Goal: Find specific page/section: Find specific page/section

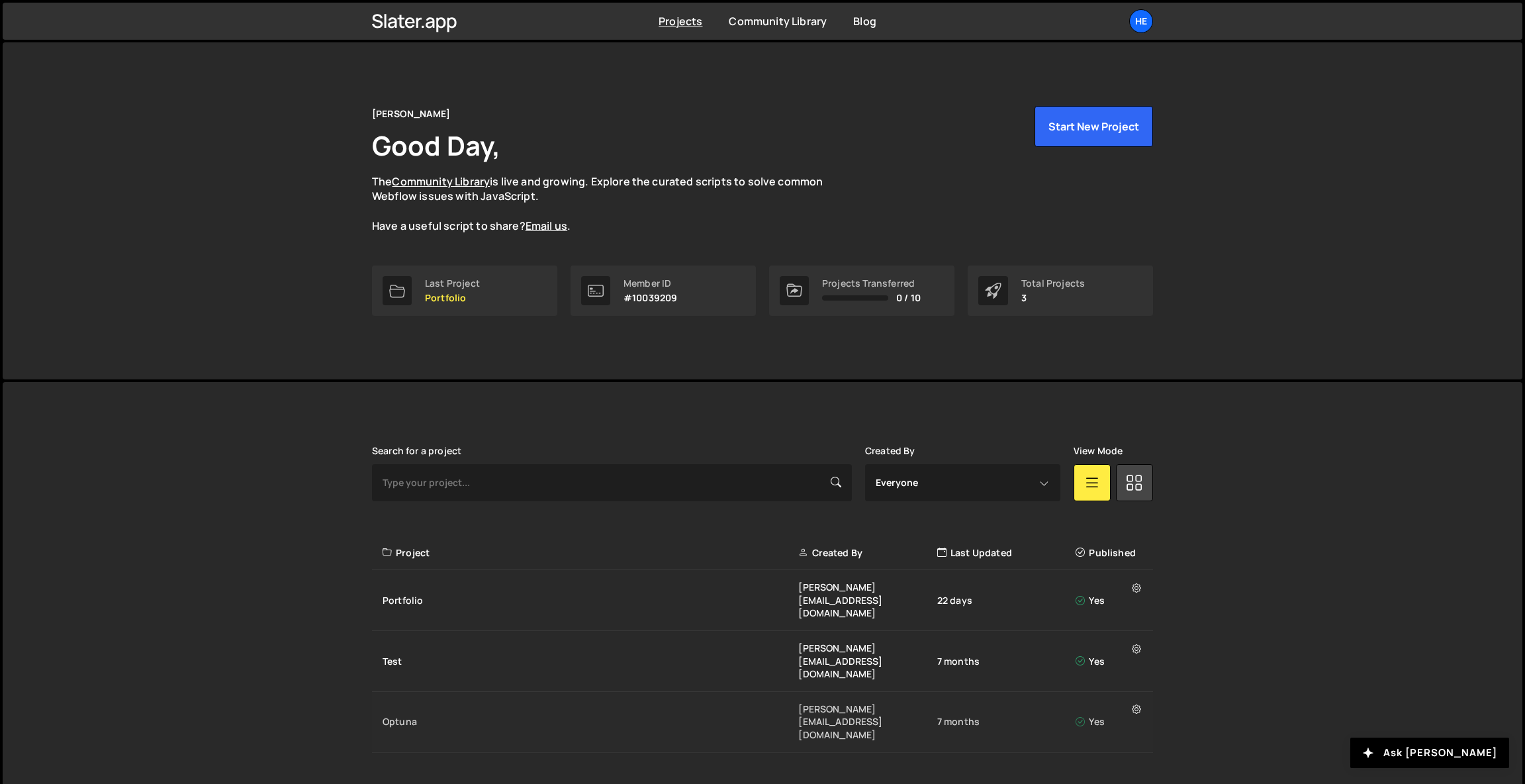
click at [461, 715] on div "Optuna" at bounding box center [590, 721] width 415 height 13
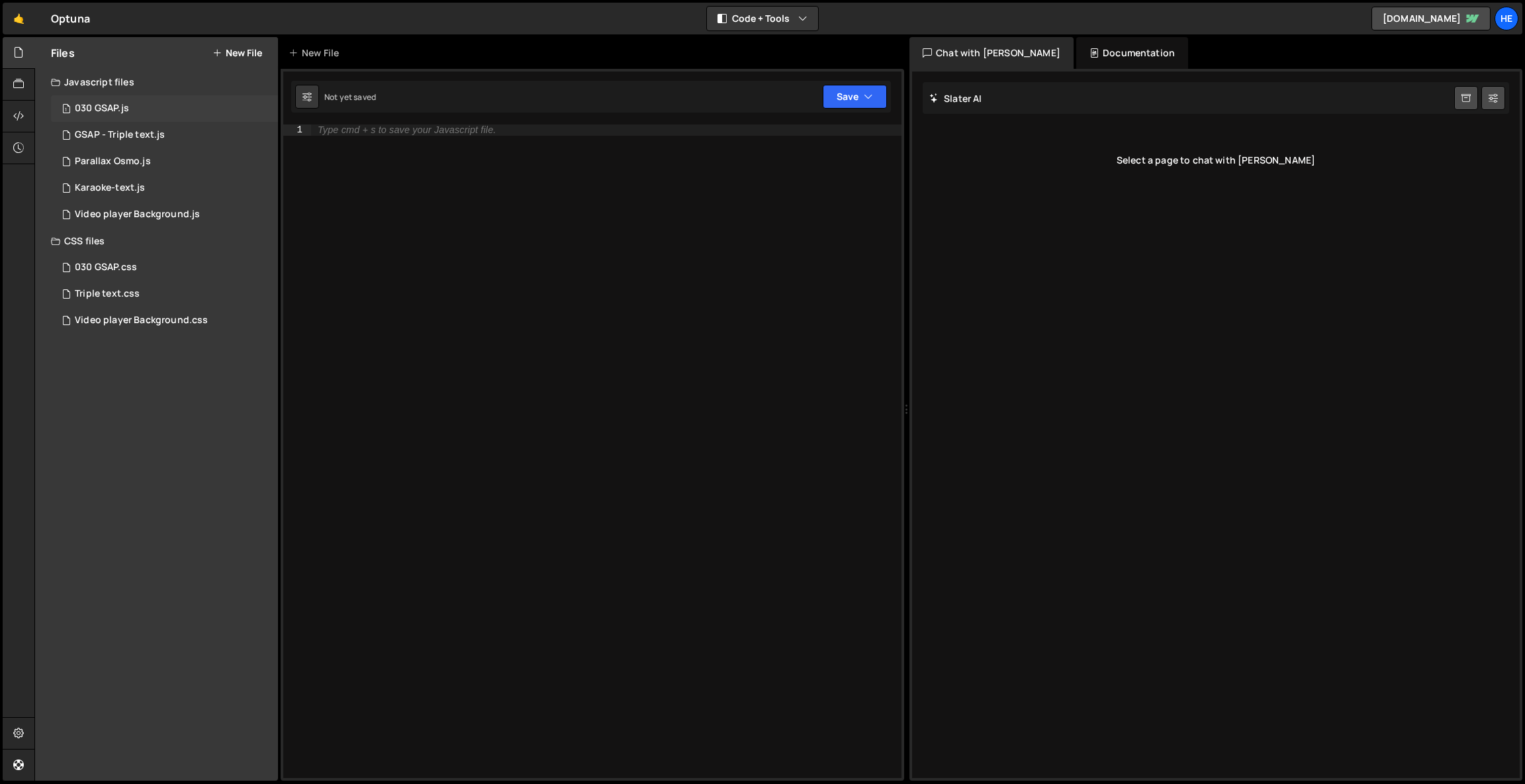
click at [151, 99] on div "1 030 GSAP.js 0" at bounding box center [164, 108] width 227 height 27
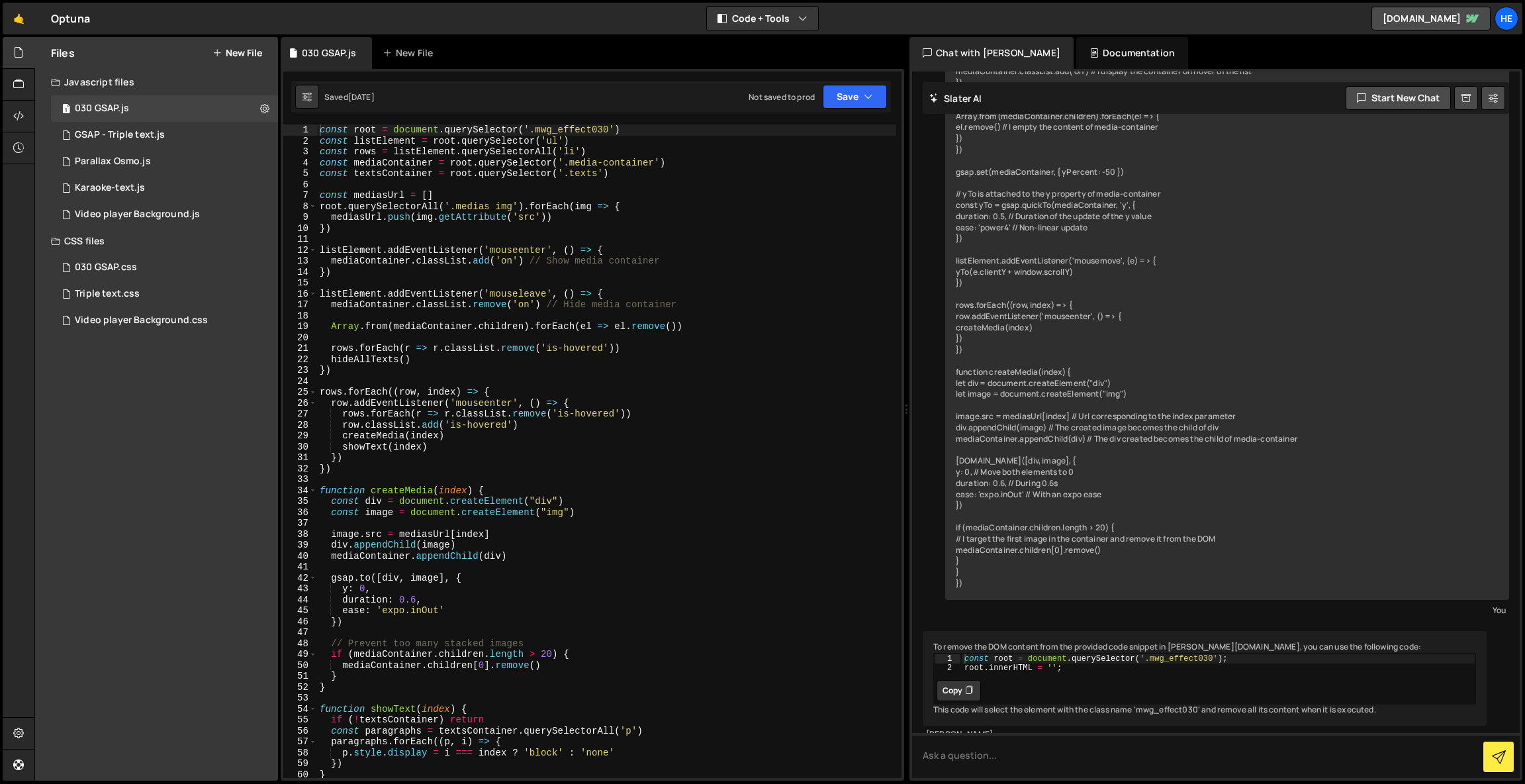
scroll to position [1215, 0]
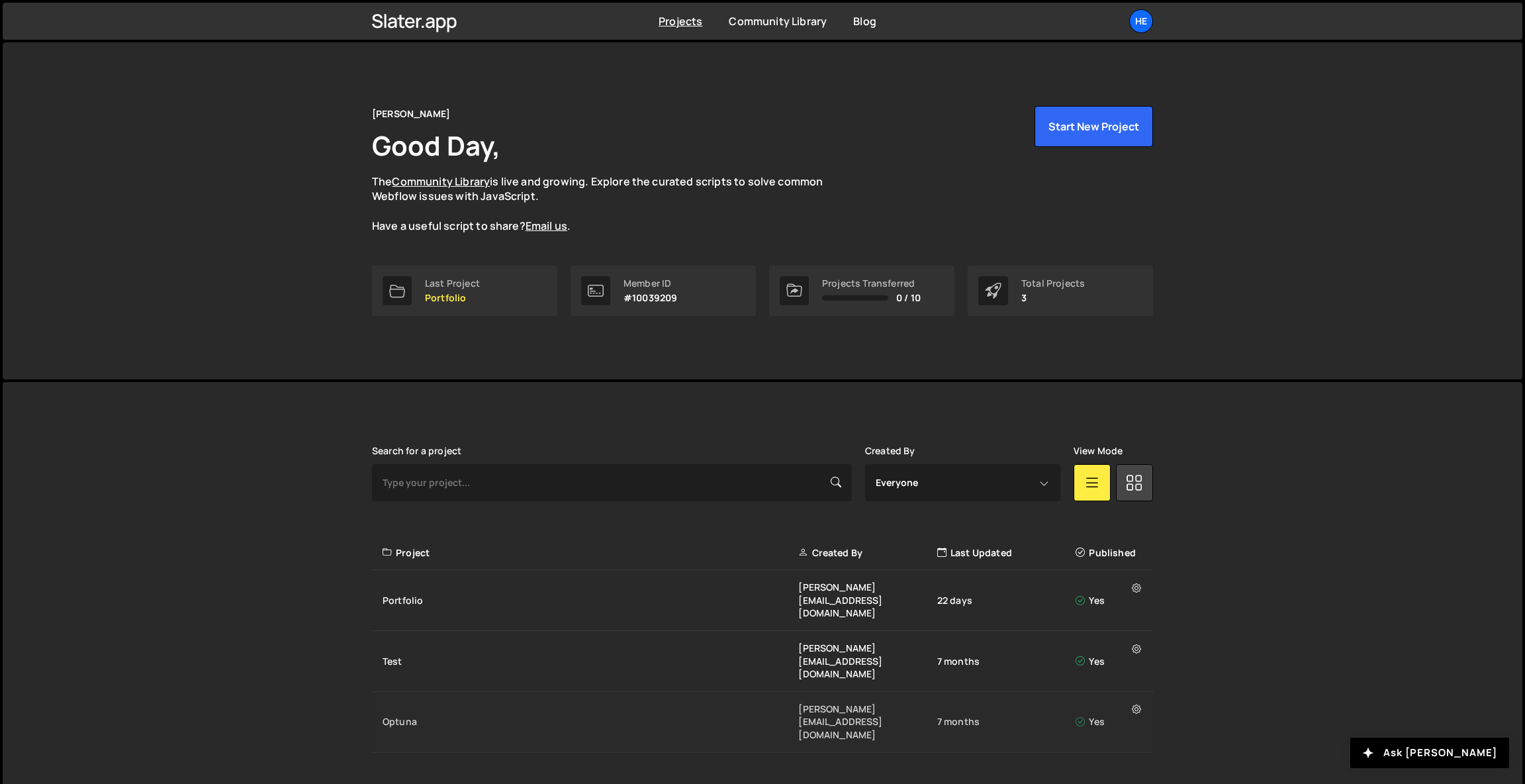
click at [419, 715] on div "Optuna" at bounding box center [590, 721] width 415 height 13
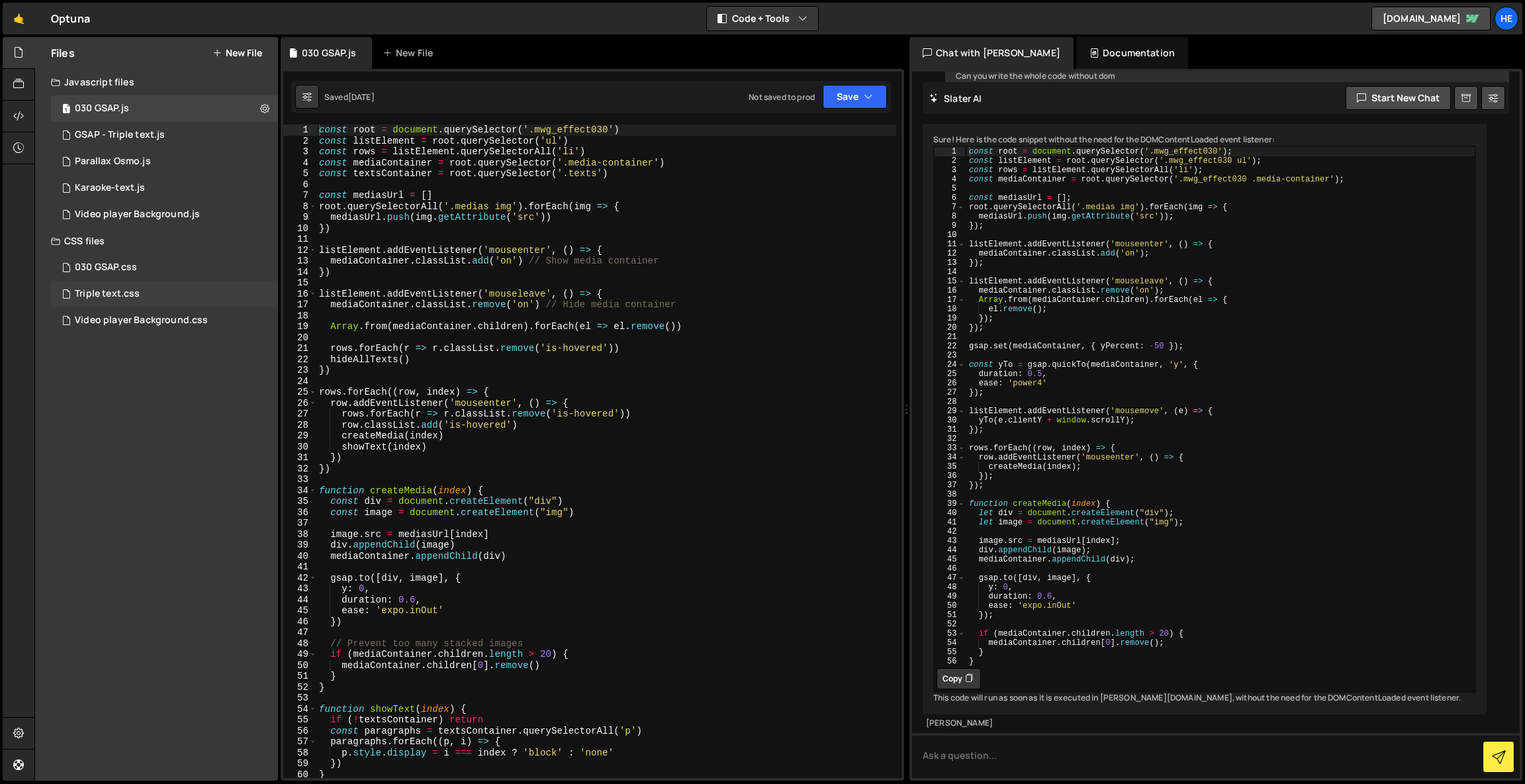
click at [159, 288] on div "Triple text.css 0" at bounding box center [164, 294] width 227 height 27
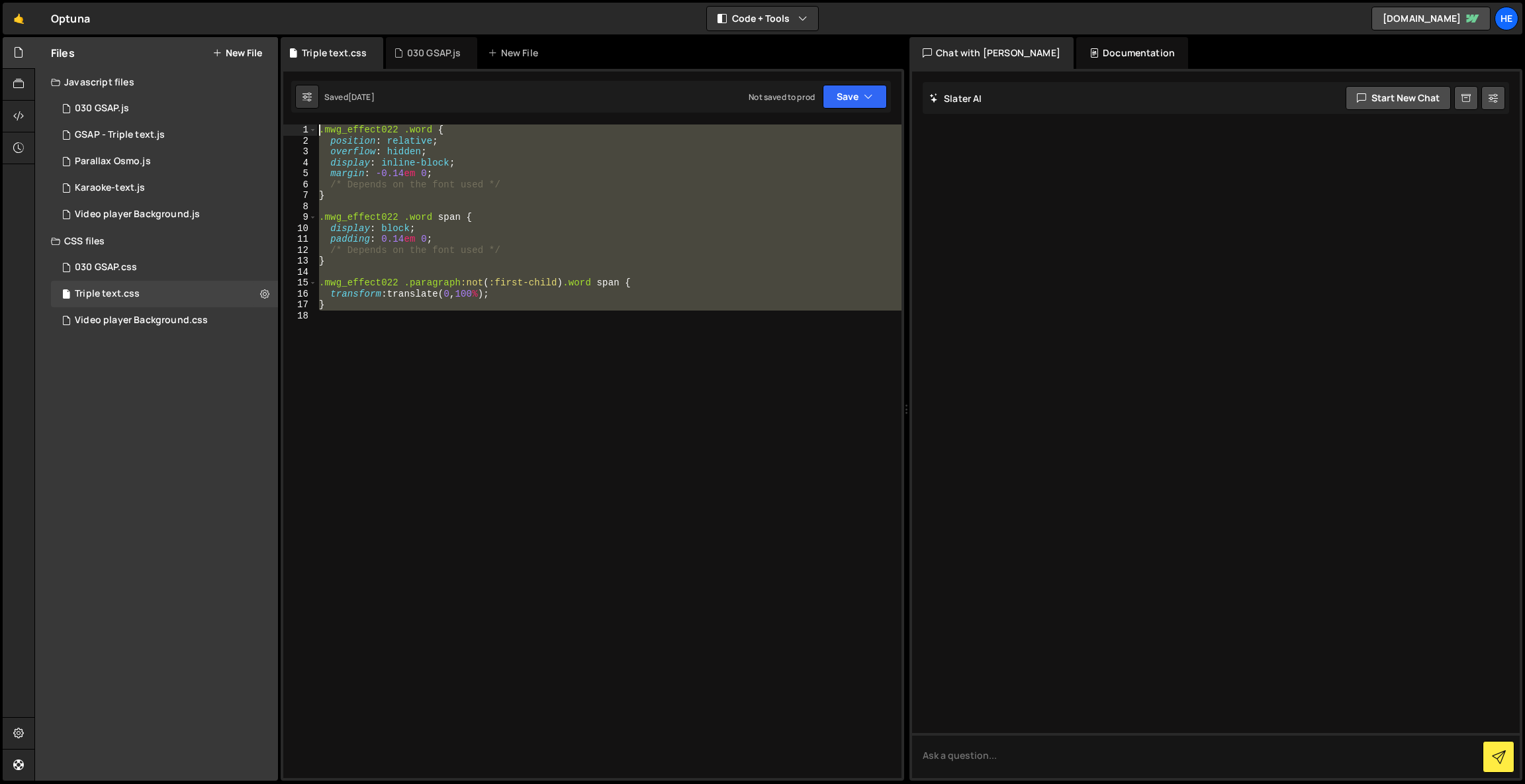
drag, startPoint x: 373, startPoint y: 312, endPoint x: 303, endPoint y: 114, distance: 210.0
click at [303, 114] on div "1 2 3 4 5 6 7 8 9 10 11 12 13 14 15 16 17 18 19 20 21 22 23 24 25 26 27 28 29 3…" at bounding box center [593, 425] width 624 height 712
type textarea ".mwg_effect022 .word { position: relative;"
click at [149, 130] on div "GSAP - Triple text.js" at bounding box center [120, 134] width 90 height 12
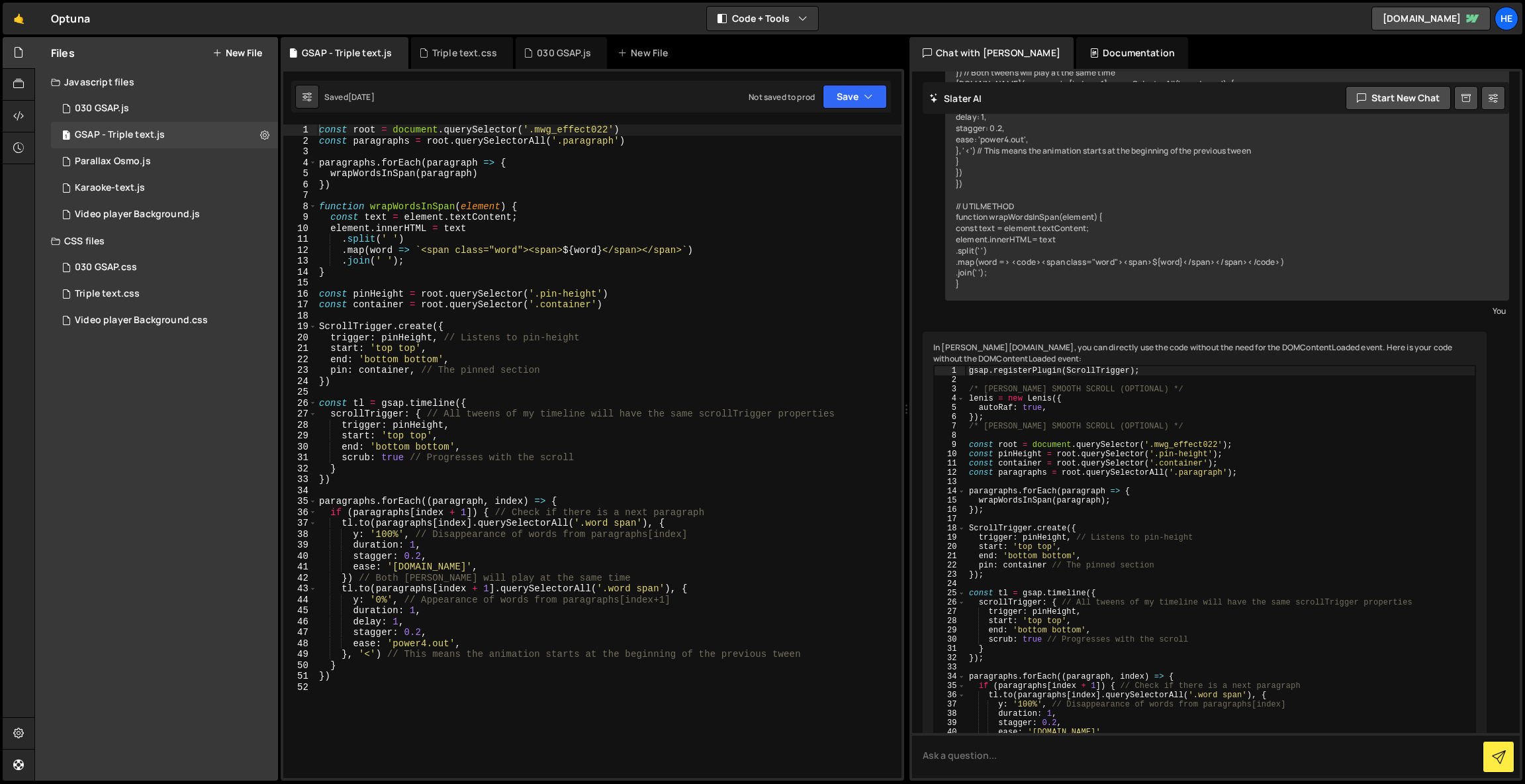
scroll to position [1871, 0]
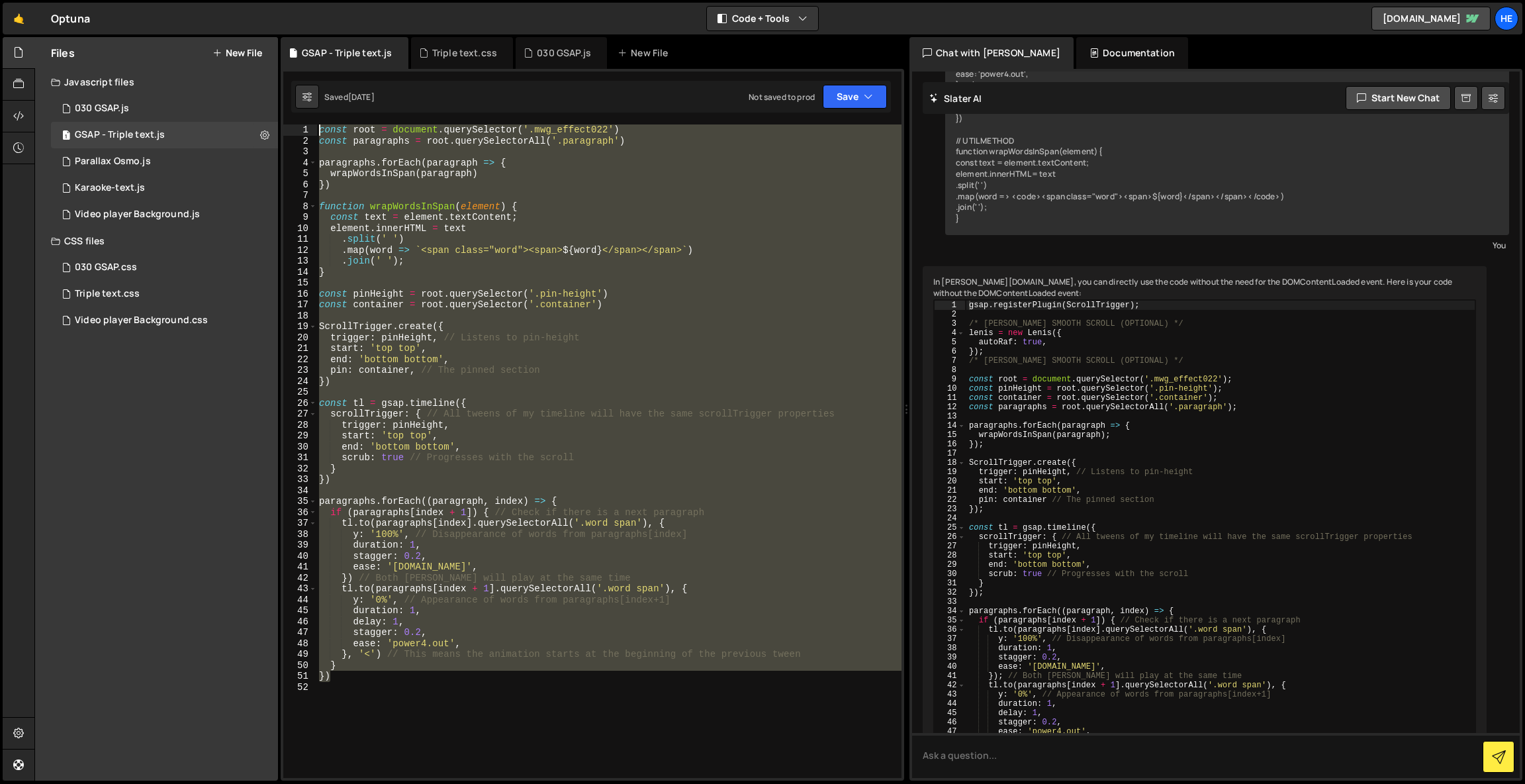
drag, startPoint x: 352, startPoint y: 679, endPoint x: 290, endPoint y: 131, distance: 551.5
click at [290, 131] on div "}) 1 2 3 4 5 6 7 8 9 10 11 12 13 14 15 16 17 18 19 20 21 22 23 24 25 26 27 28 2…" at bounding box center [593, 452] width 618 height 654
type textarea "const root = document.querySelector('.mwg_effect022') const paragraphs = root.q…"
